Goal: Navigation & Orientation: Find specific page/section

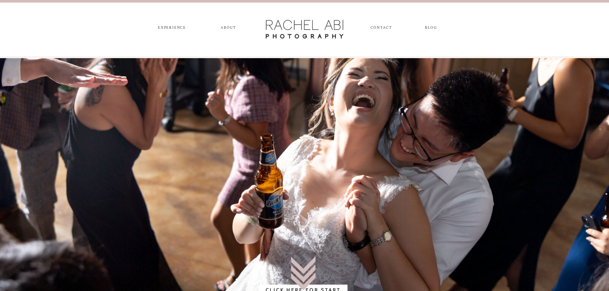
click at [167, 28] on nav "experience" at bounding box center [172, 29] width 34 height 7
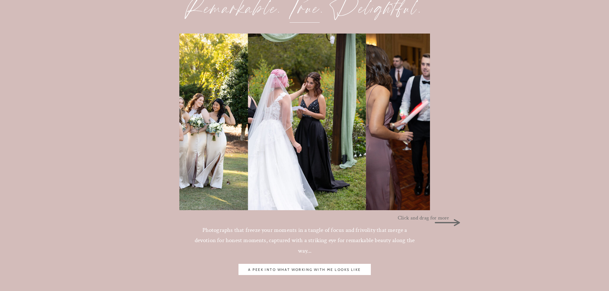
scroll to position [703, 0]
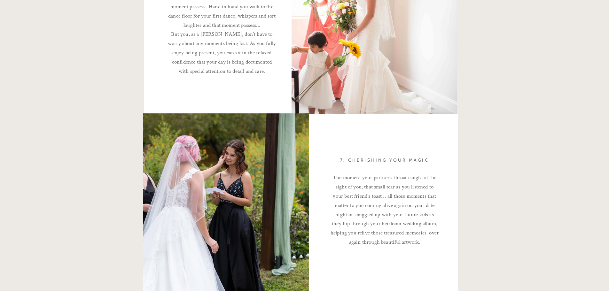
scroll to position [1758, 0]
